Goal: Task Accomplishment & Management: Use online tool/utility

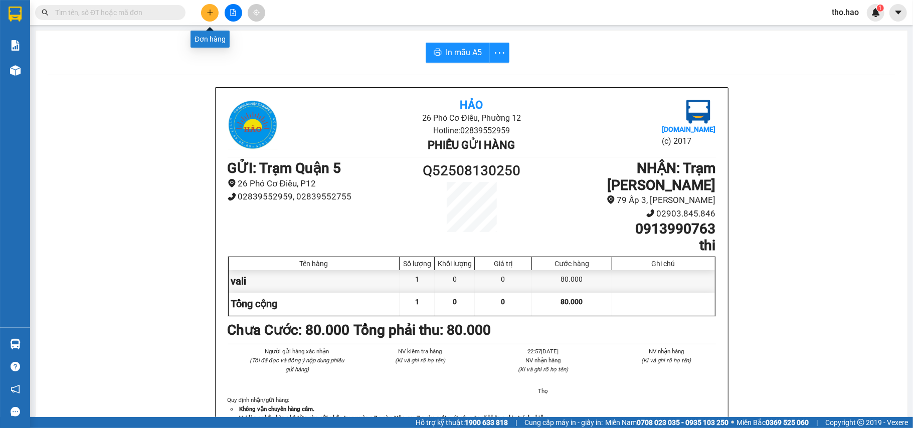
click at [215, 13] on button at bounding box center [210, 13] width 18 height 18
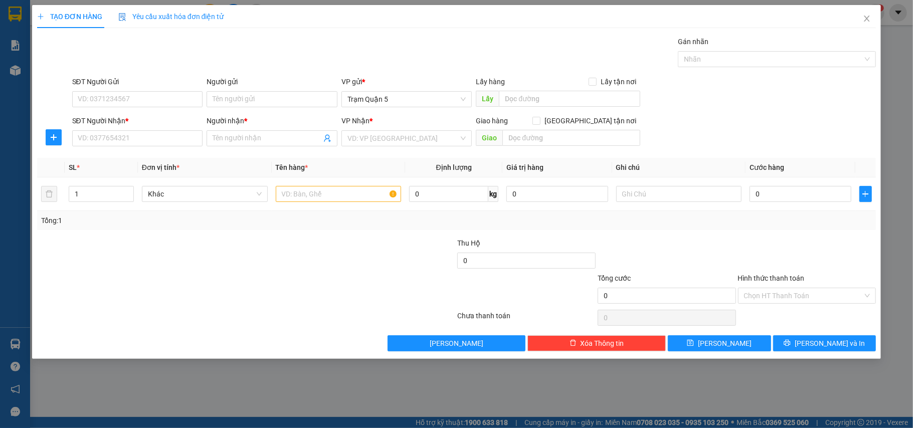
click at [174, 148] on div "SĐT Người Nhận * VD: 0377654321" at bounding box center [137, 132] width 131 height 35
click at [157, 136] on input "SĐT Người Nhận *" at bounding box center [137, 138] width 131 height 16
click at [159, 155] on div "0932161217 - Cương" at bounding box center [137, 159] width 119 height 11
type input "0932161217"
type input "Cương"
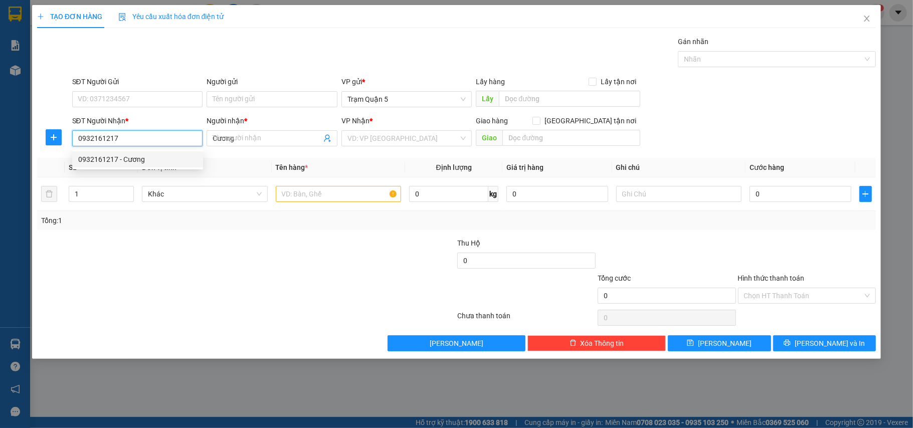
type input "60.000"
type input "0932161217"
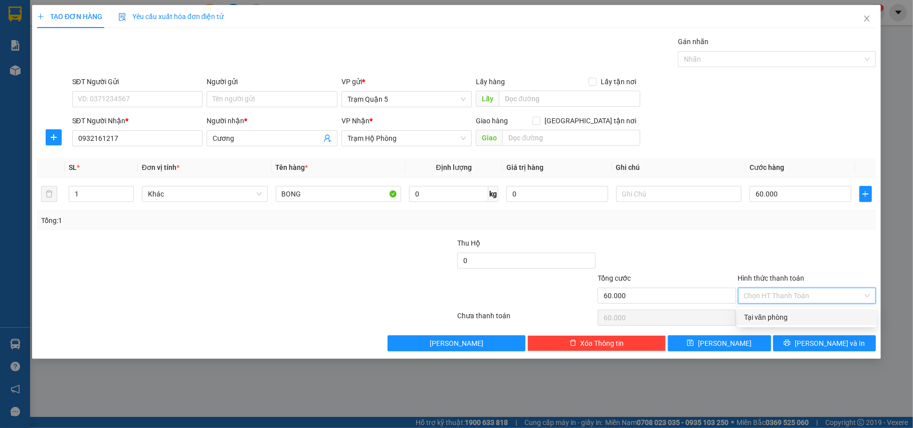
click at [774, 297] on input "Hình thức thanh toán" at bounding box center [803, 295] width 119 height 15
click at [780, 315] on div "Tại văn phòng" at bounding box center [807, 317] width 126 height 11
type input "0"
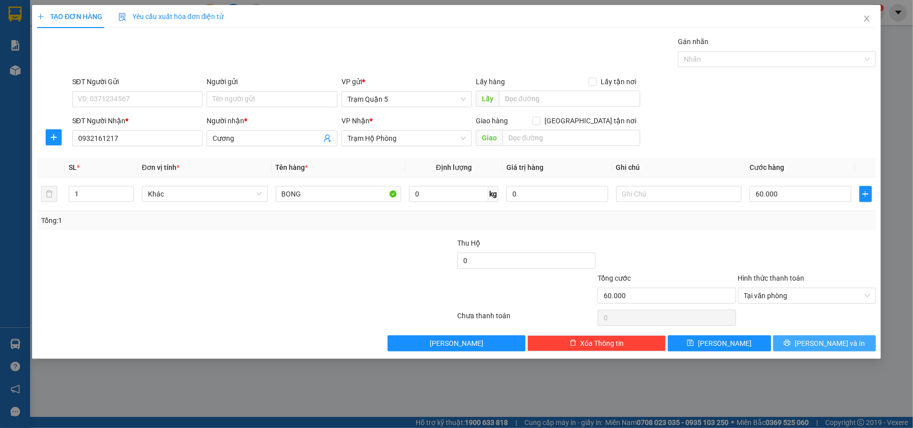
drag, startPoint x: 818, startPoint y: 345, endPoint x: 812, endPoint y: 331, distance: 15.5
click at [818, 343] on span "[PERSON_NAME] và In" at bounding box center [829, 343] width 70 height 11
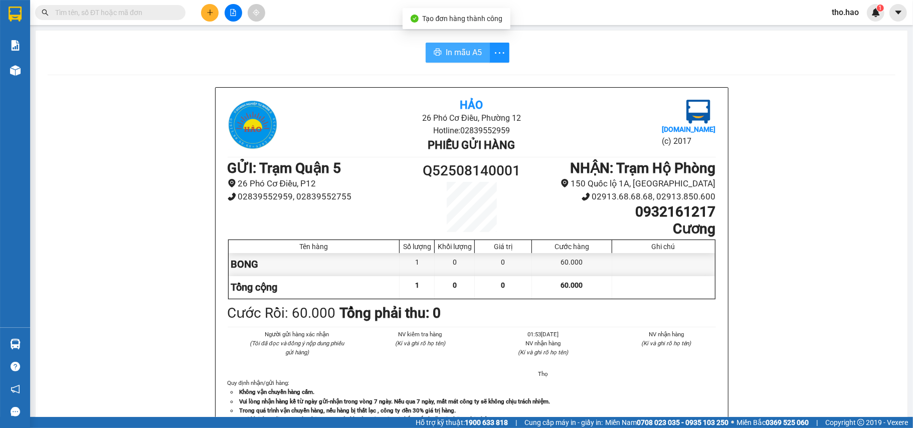
click at [454, 61] on button "In mẫu A5" at bounding box center [457, 53] width 64 height 20
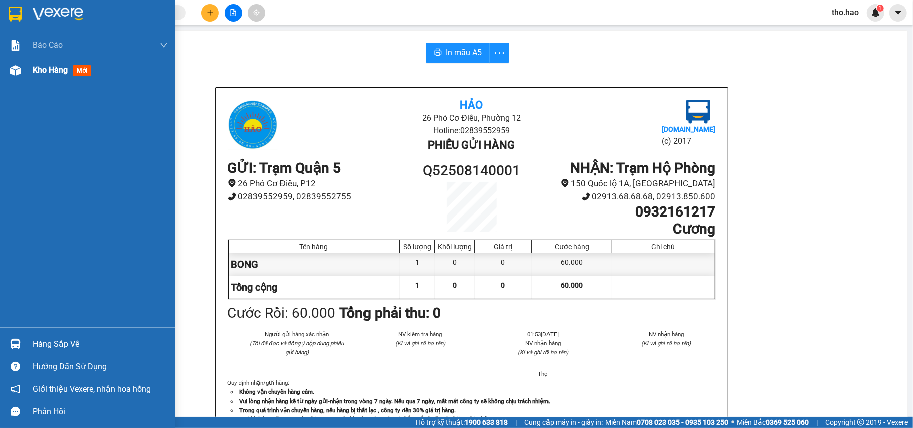
click at [51, 72] on span "Kho hàng" at bounding box center [50, 70] width 35 height 10
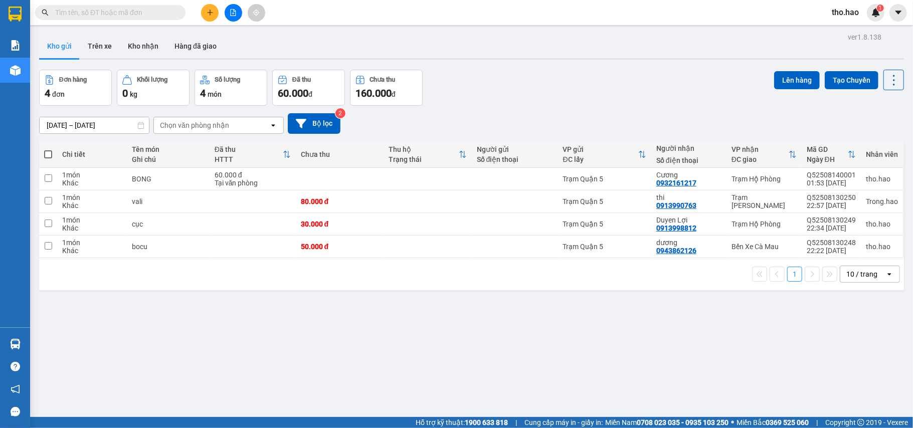
click at [161, 13] on input "text" at bounding box center [114, 12] width 118 height 11
click at [46, 201] on input "checkbox" at bounding box center [49, 201] width 8 height 8
checkbox input "true"
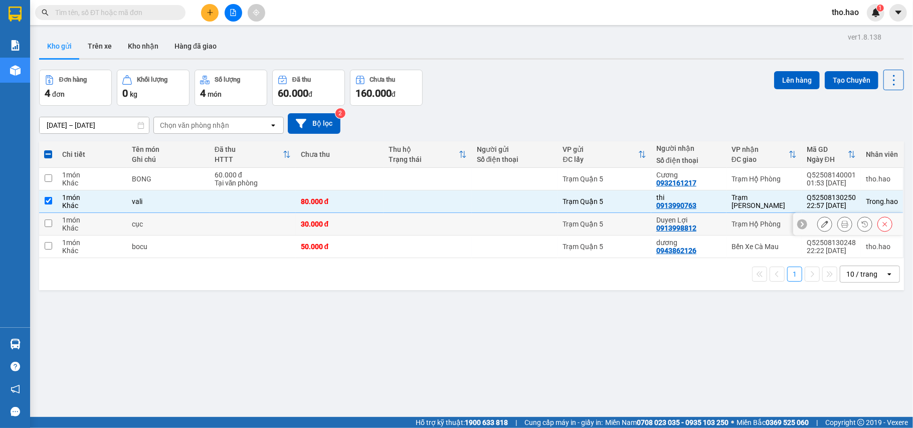
click at [45, 223] on input "checkbox" at bounding box center [49, 224] width 8 height 8
checkbox input "true"
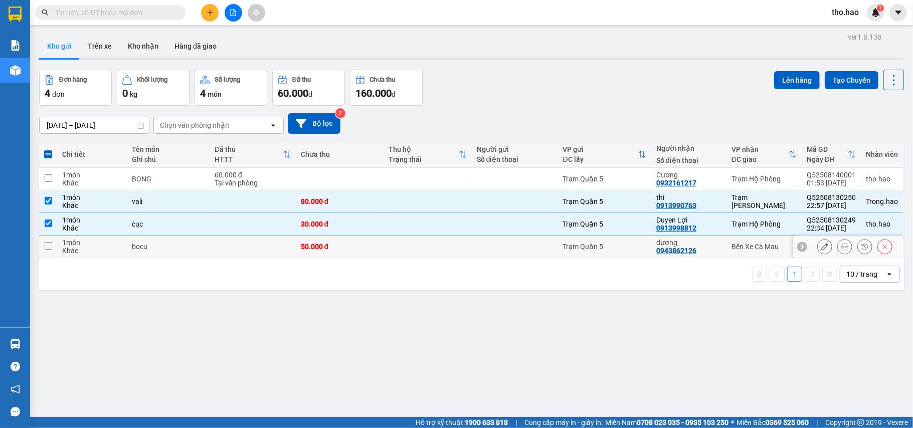
click at [47, 248] on input "checkbox" at bounding box center [49, 246] width 8 height 8
checkbox input "true"
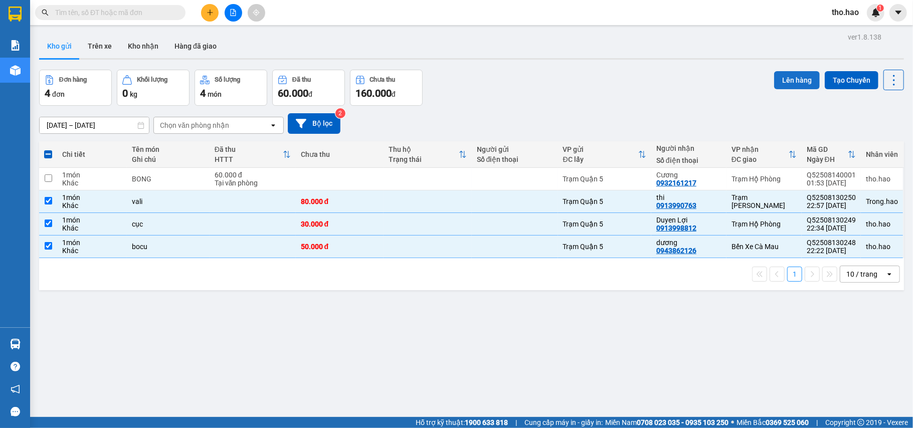
click at [788, 78] on button "Lên hàng" at bounding box center [797, 80] width 46 height 18
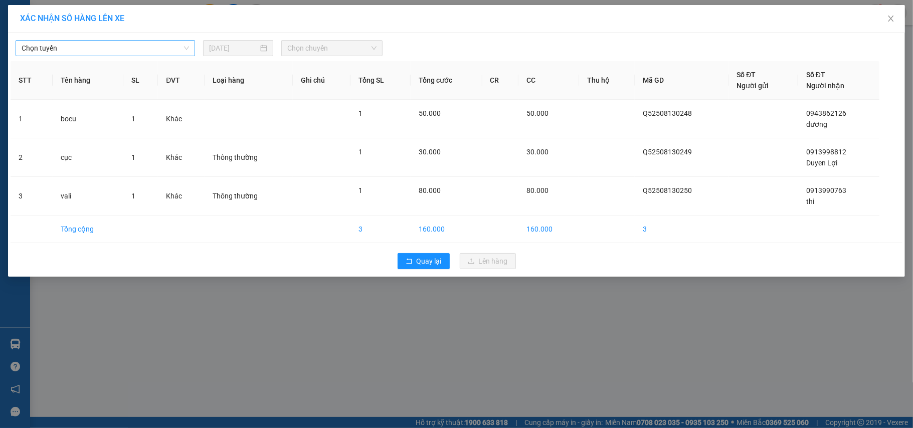
click at [129, 54] on span "Chọn tuyến" at bounding box center [105, 48] width 167 height 15
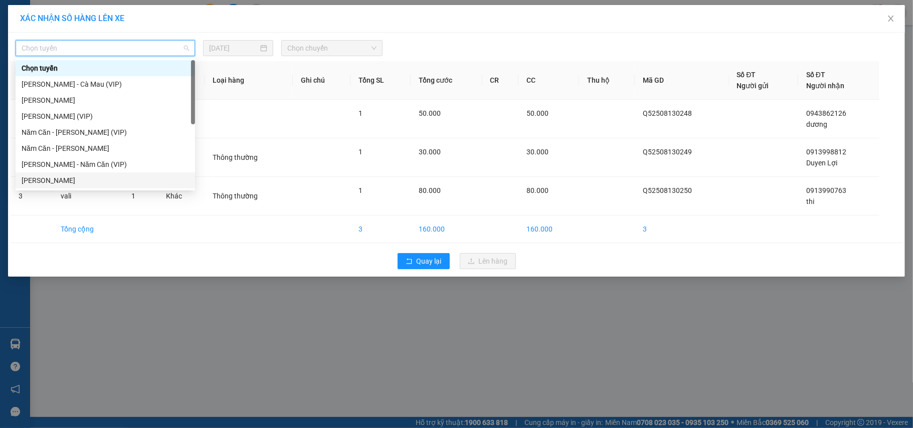
click at [99, 175] on div "Hồ Chí Minh - Cà Mau" at bounding box center [105, 180] width 167 height 11
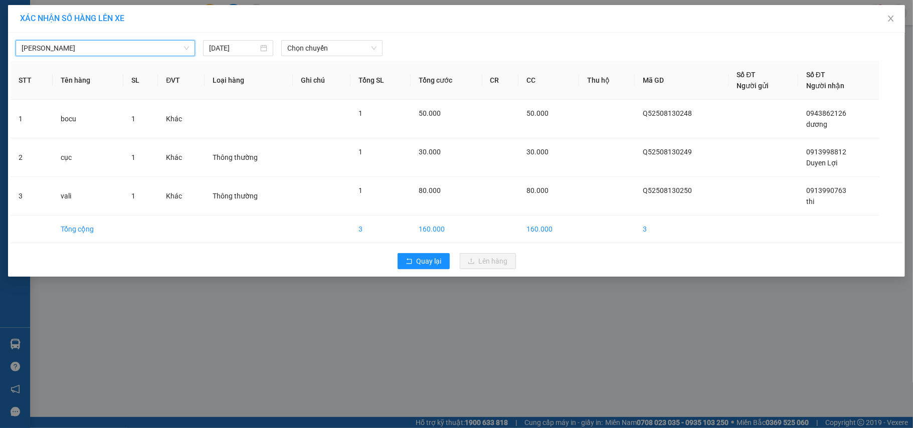
click at [315, 38] on div "Hồ Chí Minh - Cà Mau Hồ Chí Minh - Cà Mau 14/08/2025 Chọn chuyến" at bounding box center [457, 45] width 892 height 21
click at [324, 47] on span "Chọn chuyến" at bounding box center [331, 48] width 89 height 15
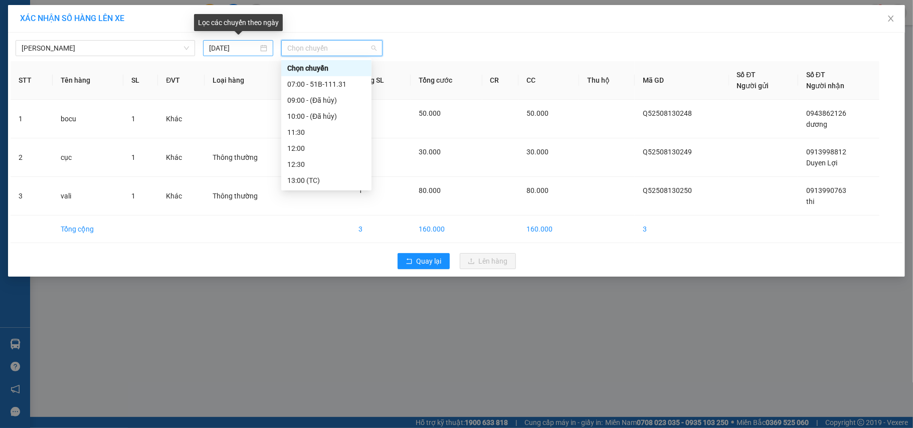
click at [260, 49] on div "14/08/2025" at bounding box center [238, 48] width 58 height 11
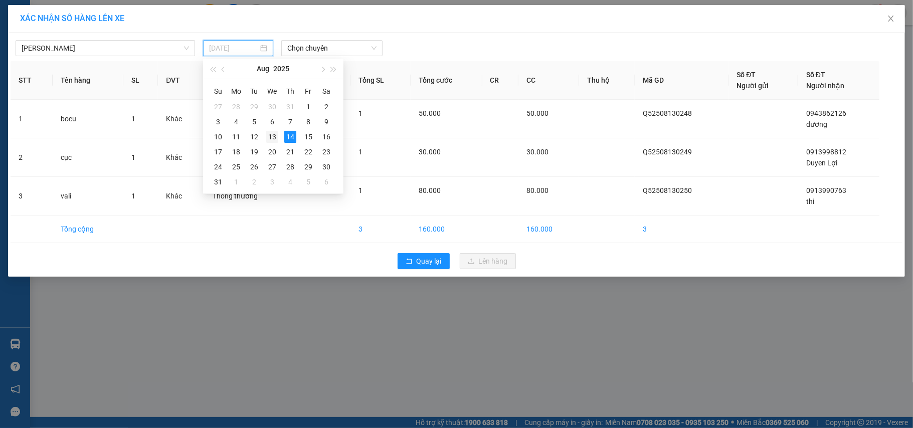
click at [271, 135] on div "13" at bounding box center [272, 137] width 12 height 12
type input "13/08/2025"
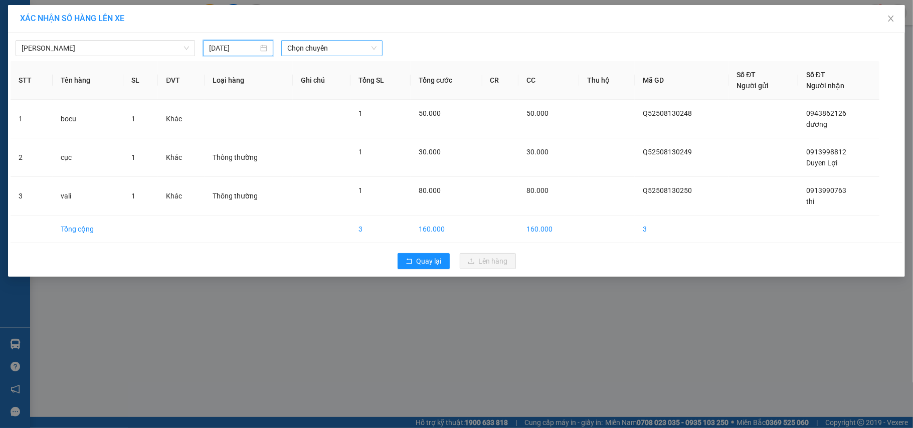
click at [325, 51] on span "Chọn chuyến" at bounding box center [331, 48] width 89 height 15
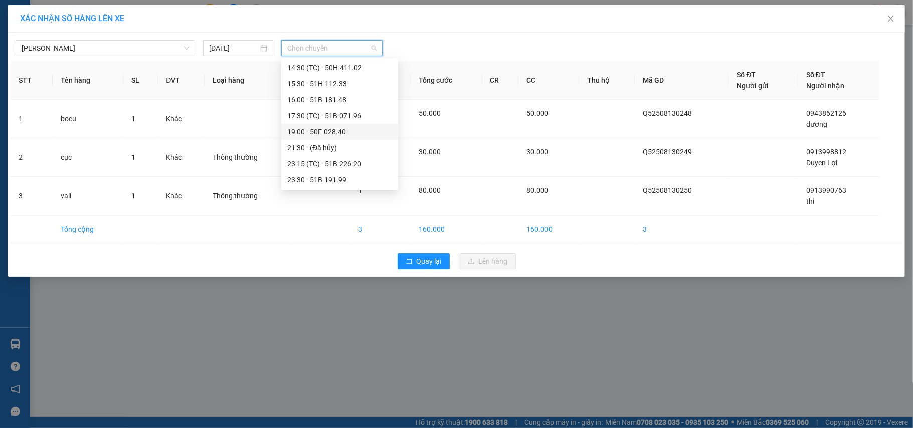
scroll to position [257, 0]
click at [345, 160] on div "23:30 - 51B-191.99" at bounding box center [339, 164] width 105 height 11
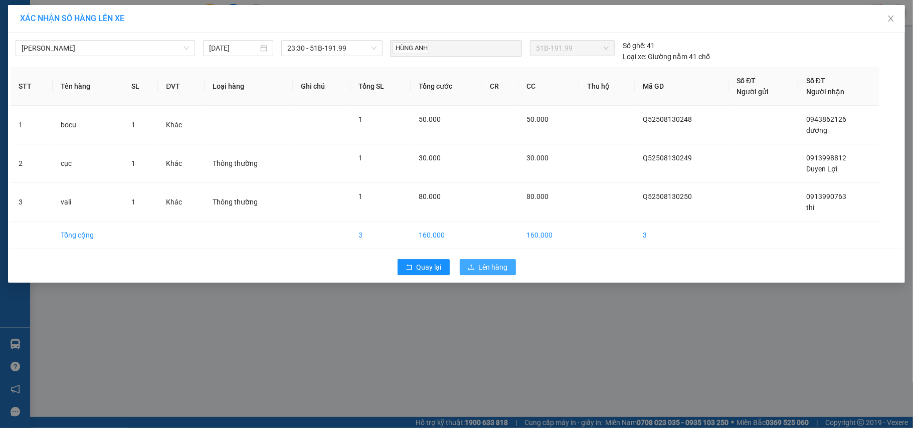
click at [476, 271] on button "Lên hàng" at bounding box center [488, 267] width 56 height 16
